Goal: Navigation & Orientation: Find specific page/section

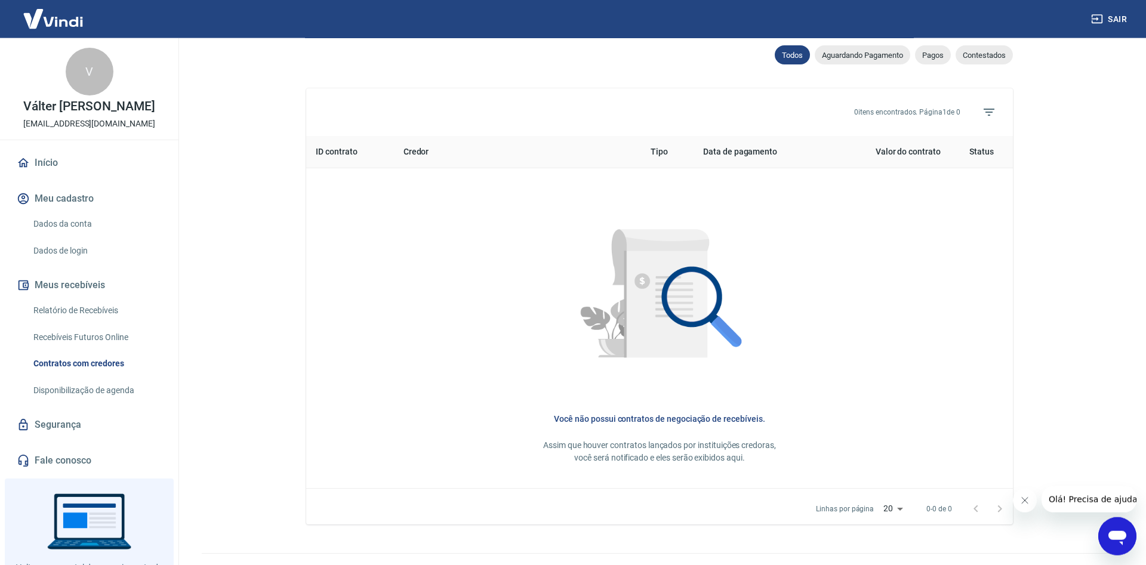
scroll to position [422, 0]
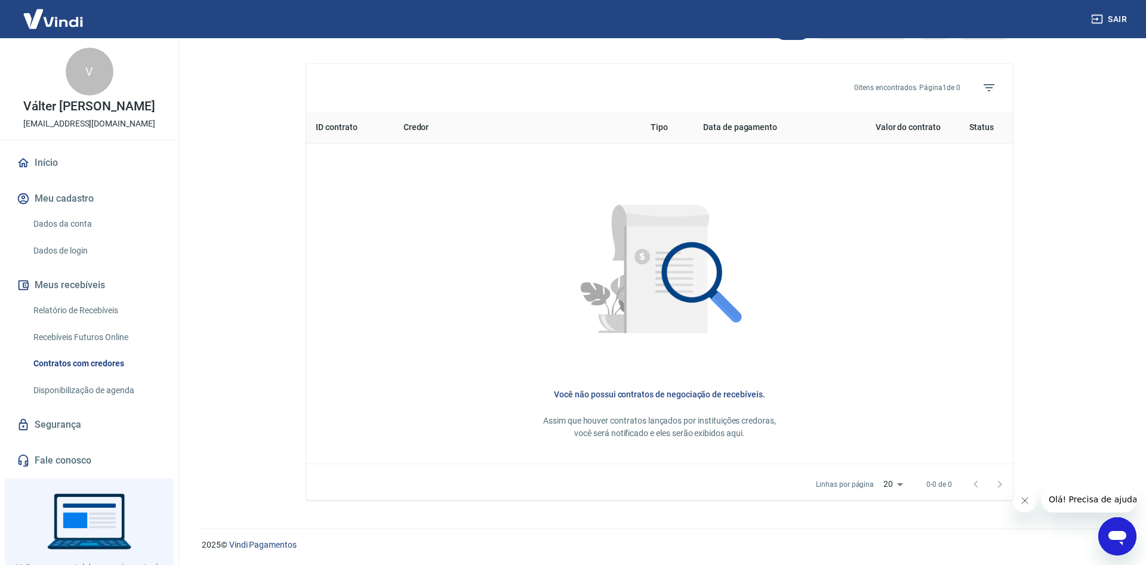
click at [69, 232] on link "Dados da conta" at bounding box center [97, 224] width 136 height 24
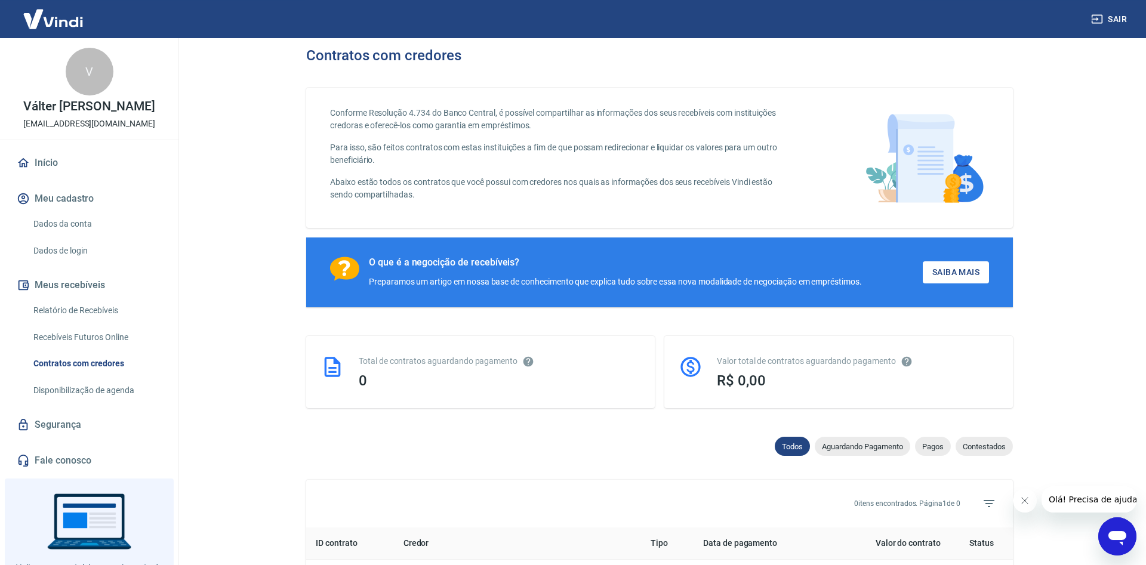
scroll to position [0, 0]
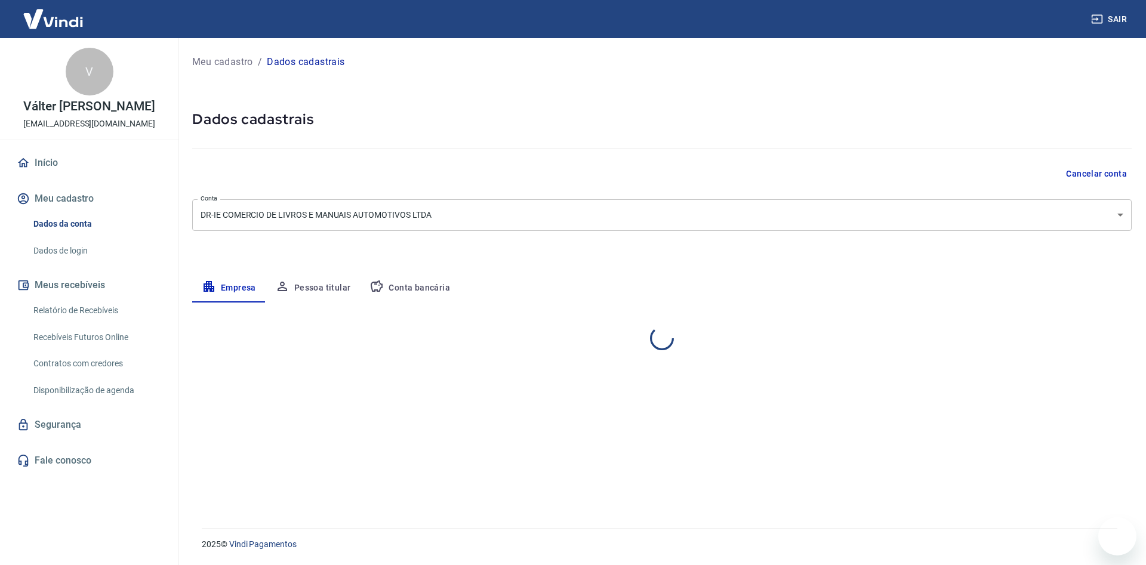
select select "SC"
select select "business"
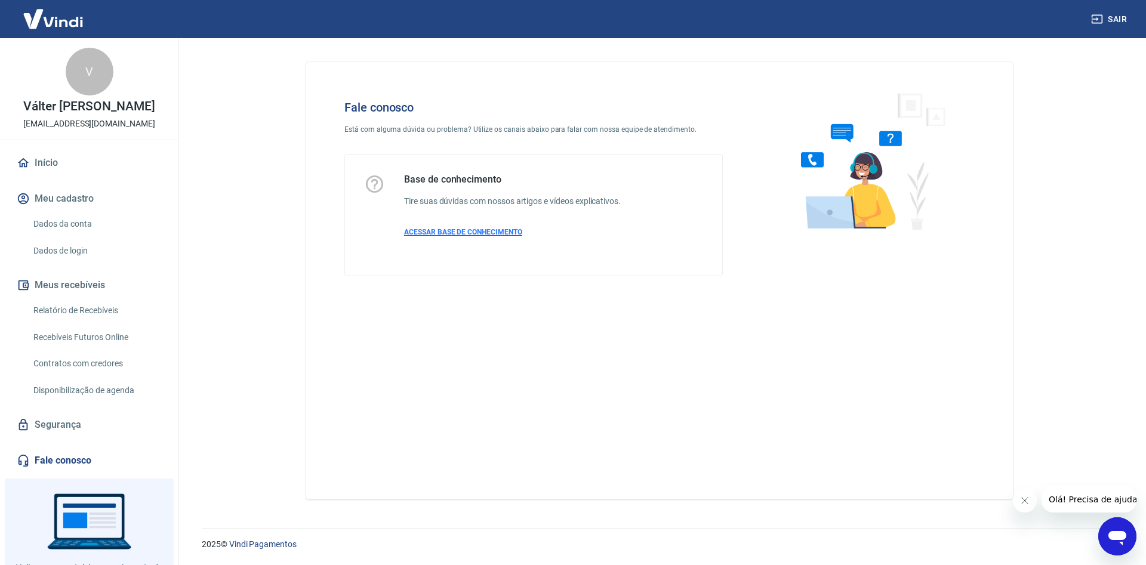
click at [487, 234] on span "ACESSAR BASE DE CONHECIMENTO" at bounding box center [463, 232] width 118 height 8
click at [51, 20] on img at bounding box center [53, 19] width 78 height 36
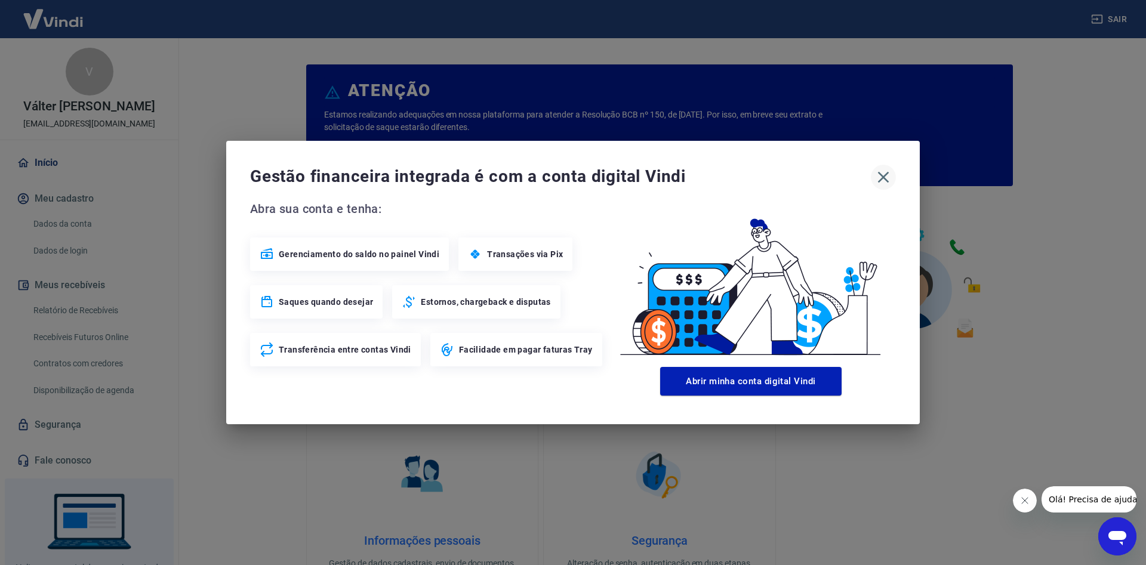
click at [887, 176] on icon "button" at bounding box center [883, 177] width 19 height 19
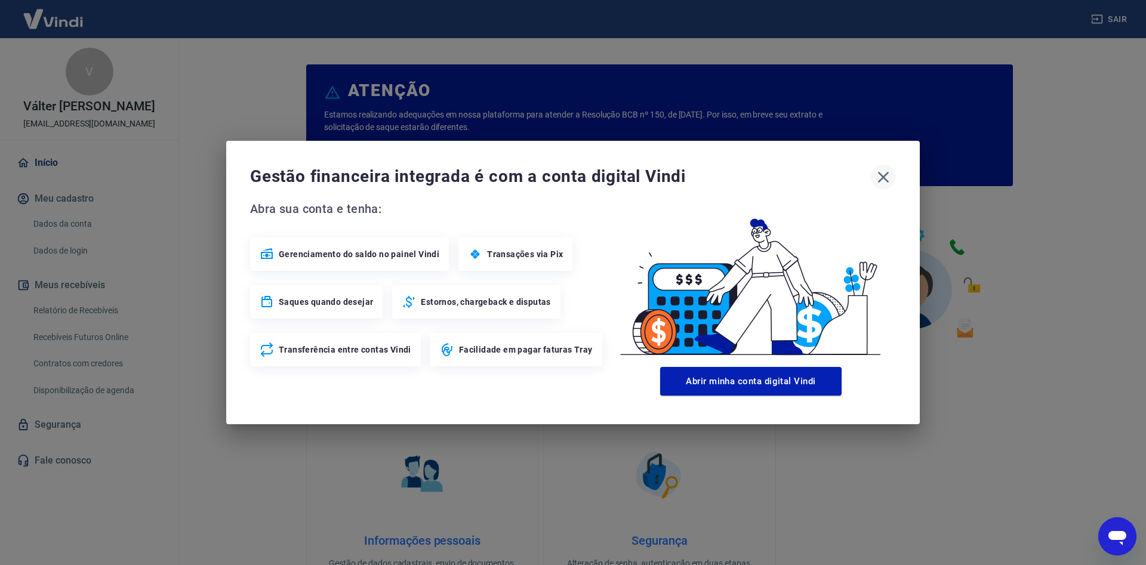
click at [885, 177] on icon "button" at bounding box center [883, 177] width 19 height 19
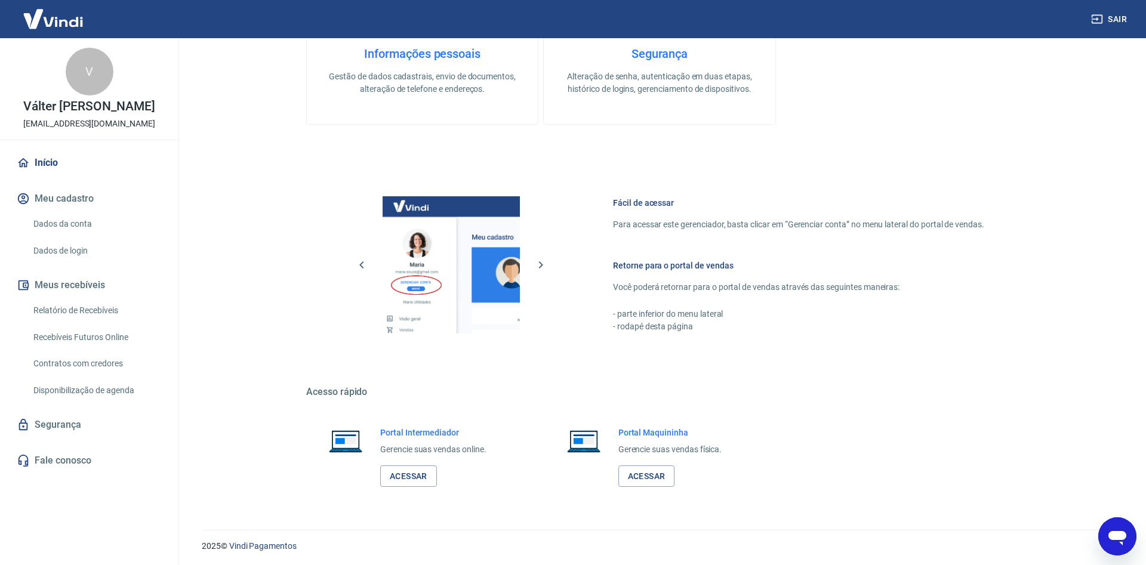
scroll to position [489, 0]
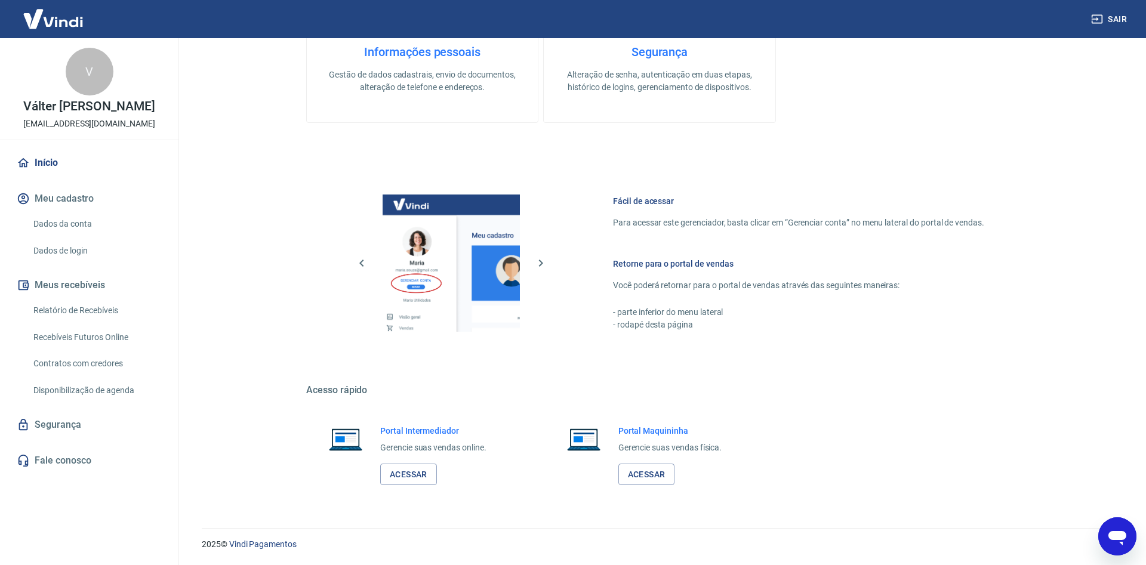
click at [424, 433] on h6 "Portal Intermediador" at bounding box center [433, 431] width 106 height 12
click at [404, 473] on link "Acessar" at bounding box center [408, 475] width 57 height 22
